Goal: Task Accomplishment & Management: Use online tool/utility

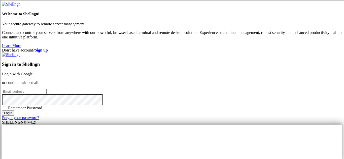
click at [33, 72] on link "Login with Google" at bounding box center [17, 74] width 31 height 4
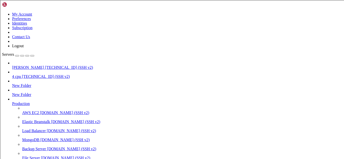
click at [45, 65] on span "[TECHNICAL_ID] (SSH v2)" at bounding box center [69, 67] width 48 height 4
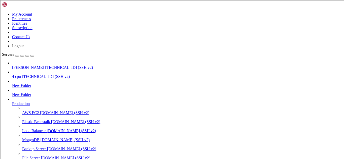
click at [45, 65] on span "[TECHNICAL_ID] (SSH v2)" at bounding box center [69, 67] width 48 height 4
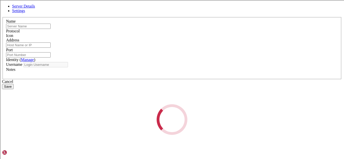
type input "[PERSON_NAME]"
type input "[TECHNICAL_ID]"
type input "22"
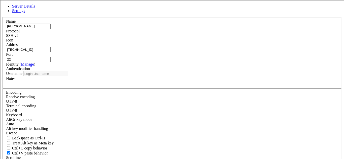
type input "root"
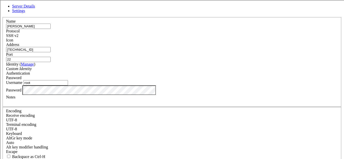
click at [51, 52] on input "[TECHNICAL_ID]" at bounding box center [28, 49] width 45 height 5
click at [2, 17] on icon at bounding box center [2, 17] width 0 height 0
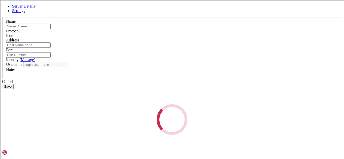
type input "[PERSON_NAME]"
type input "[TECHNICAL_ID]"
type input "22"
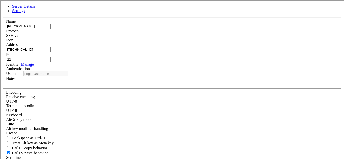
type input "root"
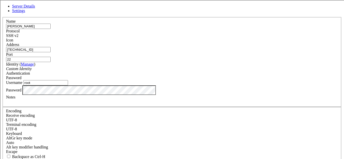
click at [51, 52] on input "[TECHNICAL_ID]" at bounding box center [28, 49] width 45 height 5
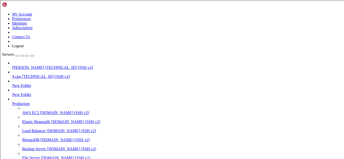
scroll to position [1537, 0]
type input "/root"
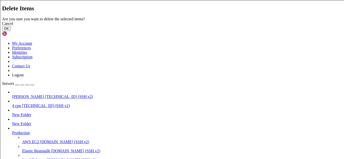
click at [11, 31] on button "OK" at bounding box center [6, 28] width 9 height 5
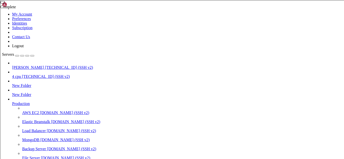
scroll to position [0, 0]
click at [79, 101] on div at bounding box center [172, 79] width 344 height 159
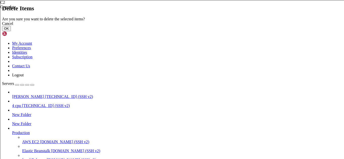
click at [11, 31] on button "OK" at bounding box center [6, 28] width 9 height 5
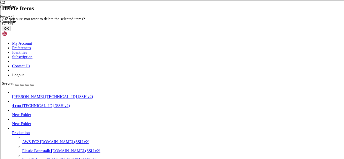
click at [11, 31] on button "OK" at bounding box center [6, 28] width 9 height 5
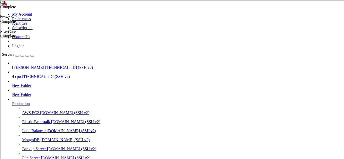
type textarea "v"
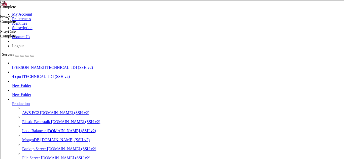
scroll to position [14, 0]
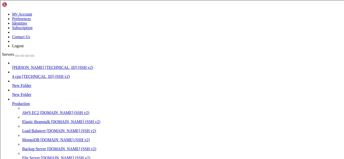
scroll to position [36, 0]
type input "/root"
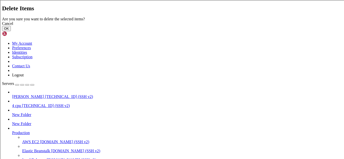
click at [11, 31] on button "OK" at bounding box center [6, 28] width 9 height 5
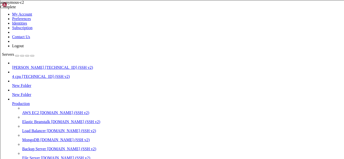
scroll to position [106, 0]
type textarea "}"
type textarea "process.on('unhandledRejection', error => {});"
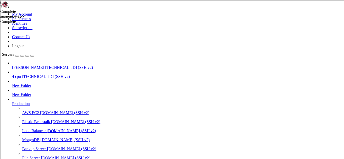
scroll to position [0, 0]
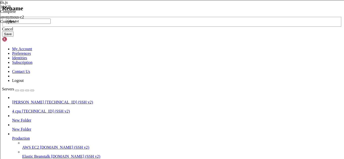
click at [51, 24] on input "https.txt" at bounding box center [28, 21] width 45 height 5
type input "proxy.txt"
click at [14, 37] on button "Save" at bounding box center [8, 33] width 12 height 5
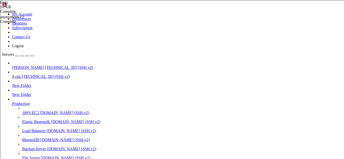
scroll to position [0, 0]
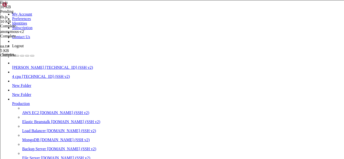
type textarea "process.on('uncaughtException', error => {}); process.on('unhandledRejection', …"
type textarea "});"
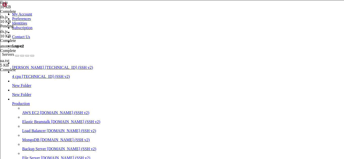
type textarea "const { exec } = require('child_process');"
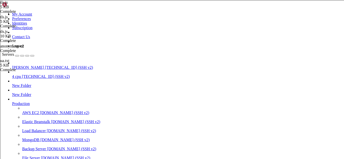
scroll to position [363, 0]
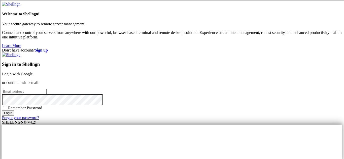
click at [33, 72] on link "Login with Google" at bounding box center [17, 74] width 31 height 4
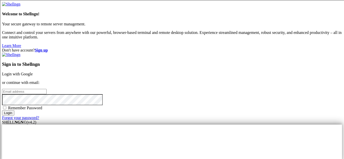
click at [47, 89] on input "email" at bounding box center [24, 91] width 45 height 5
click at [33, 72] on link "Login with Google" at bounding box center [17, 74] width 31 height 4
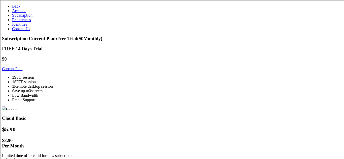
click at [22, 71] on link "Current Plan" at bounding box center [12, 69] width 20 height 4
click at [12, 5] on link "Back" at bounding box center [16, 6] width 8 height 4
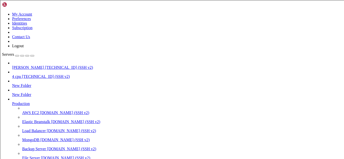
scroll to position [508, 0]
type input "/root"
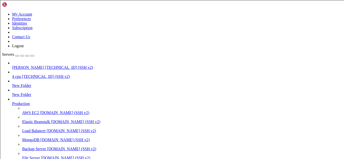
scroll to position [118, 0]
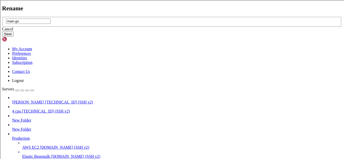
type input "main.go"
click at [14, 37] on button "Save" at bounding box center [8, 33] width 12 height 5
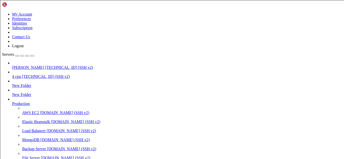
scroll to position [107, 0]
type textarea "Mozilla/5.0 (Linux; [MEDICAL_DATA]; SM-G960U) AppleWebKit/537.36 (KHTML, like G…"
type textarea "}"
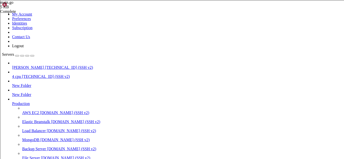
scroll to position [321, 0]
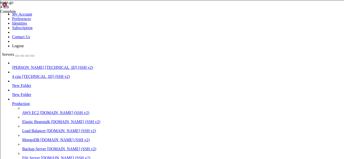
scroll to position [553, 0]
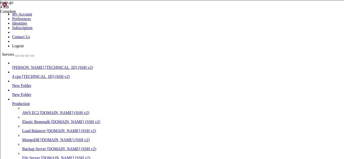
scroll to position [562, 0]
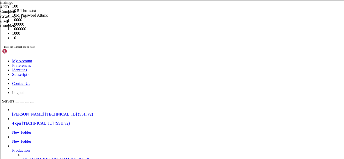
scroll to position [27, 0]
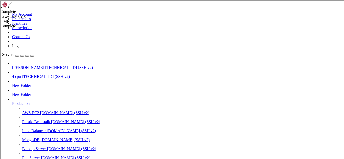
click at [44, 65] on span "[PERSON_NAME]" at bounding box center [28, 67] width 32 height 4
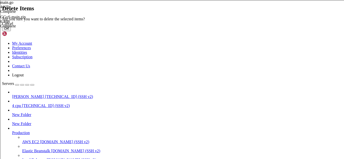
click at [11, 31] on button "OK" at bounding box center [6, 28] width 9 height 5
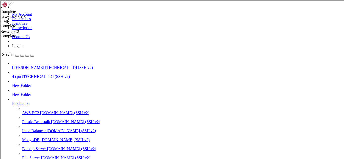
scroll to position [61, 0]
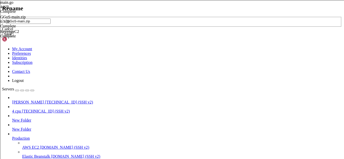
click at [186, 31] on div "Cancel" at bounding box center [172, 29] width 340 height 5
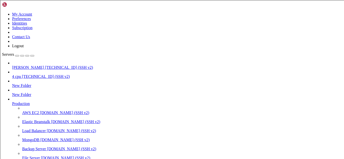
type input "/root/GGoS-main"
drag, startPoint x: 74, startPoint y: 50, endPoint x: 81, endPoint y: 88, distance: 39.2
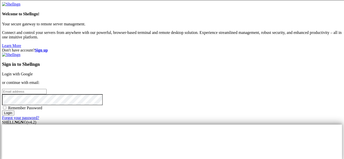
click at [33, 72] on link "Login with Google" at bounding box center [17, 74] width 31 height 4
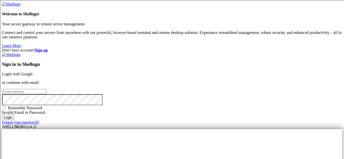
click at [146, 71] on div "Don't have account? Sign up Sign in to Shellngn Login with Google or continue w…" at bounding box center [172, 86] width 340 height 77
click at [33, 72] on link "Login with Google" at bounding box center [17, 74] width 31 height 4
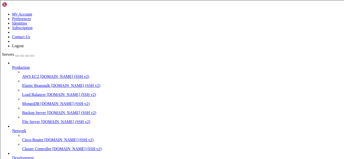
click at [2, 12] on link at bounding box center [2, 12] width 0 height 0
click at [24, 48] on link "Logout" at bounding box center [18, 46] width 12 height 4
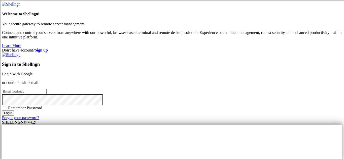
click at [192, 53] on div "Sign in to Shellngn Login with Google or continue with email: Remember Password…" at bounding box center [172, 87] width 340 height 68
click at [33, 72] on link "Login with Google" at bounding box center [17, 74] width 31 height 4
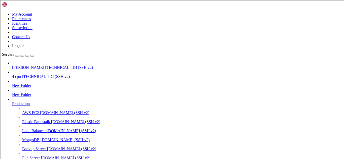
click at [45, 65] on span "[TECHNICAL_ID] (SSH v2)" at bounding box center [69, 67] width 48 height 4
